Goal: Information Seeking & Learning: Learn about a topic

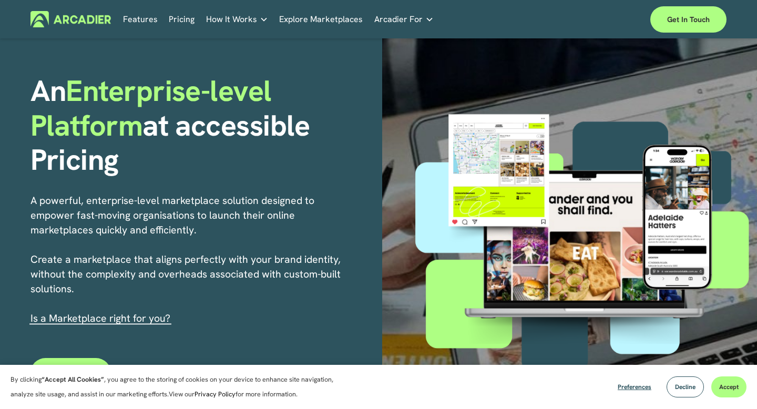
scroll to position [56, 0]
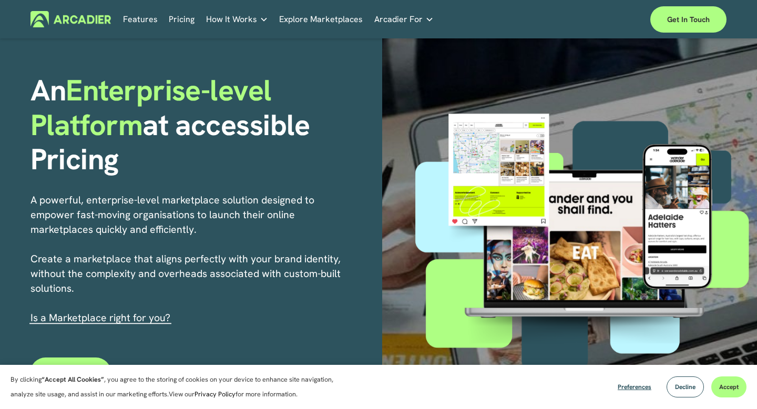
click at [147, 21] on link "Features" at bounding box center [140, 19] width 35 height 16
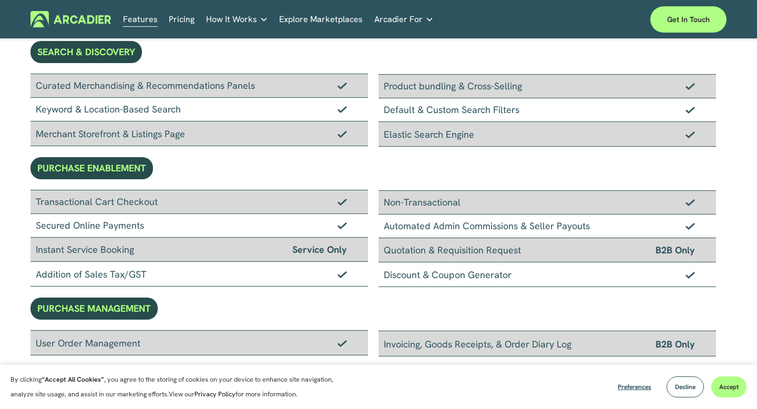
scroll to position [217, 0]
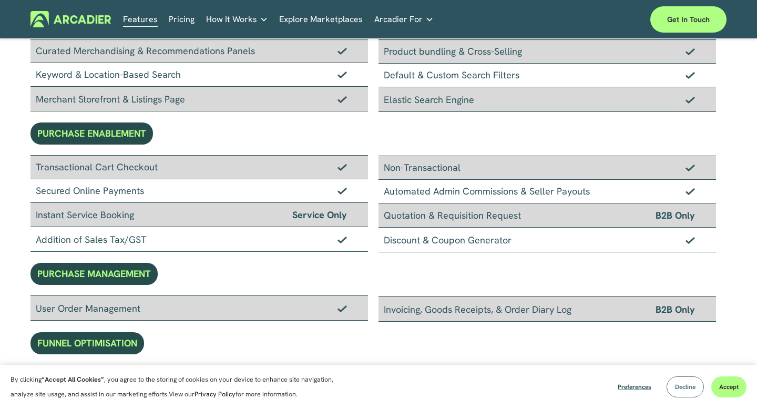
click at [683, 396] on button "Decline" at bounding box center [685, 386] width 37 height 21
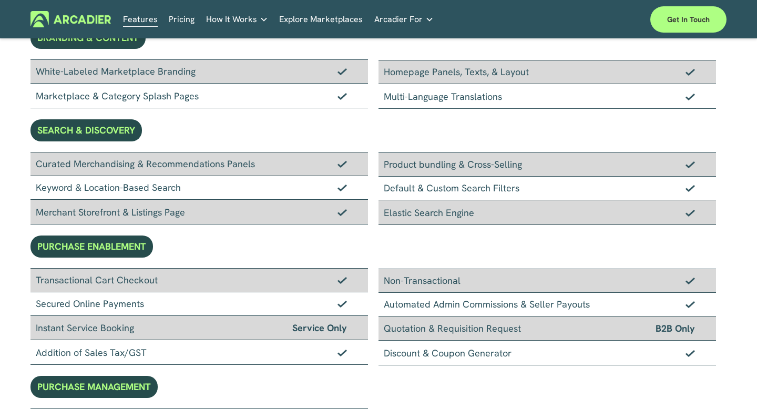
scroll to position [0, 0]
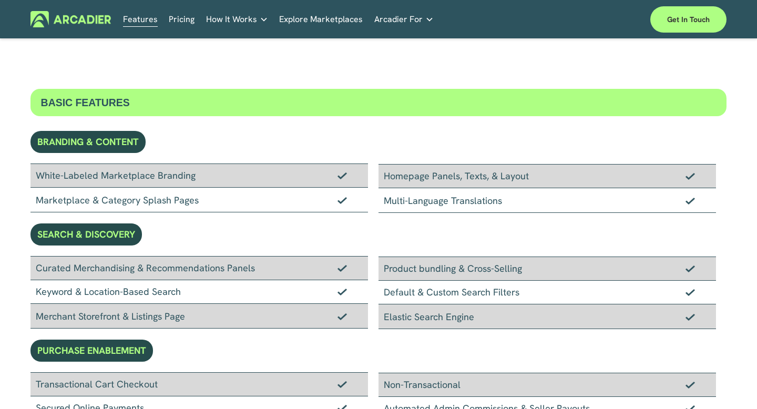
click at [171, 18] on link "Pricing" at bounding box center [182, 19] width 26 height 16
